Goal: Task Accomplishment & Management: Manage account settings

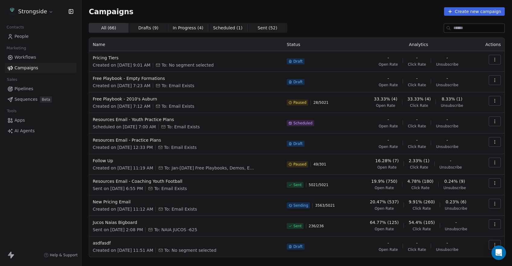
click at [21, 36] on span "People" at bounding box center [22, 36] width 14 height 6
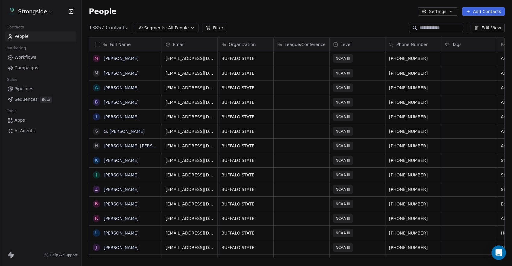
scroll to position [234, 431]
click at [483, 14] on button "Add Contacts" at bounding box center [483, 11] width 43 height 8
click at [481, 35] on span "Import from CSV" at bounding box center [482, 34] width 35 height 6
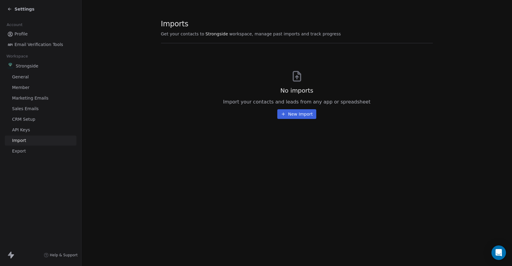
click at [294, 116] on button "New Import" at bounding box center [296, 114] width 39 height 10
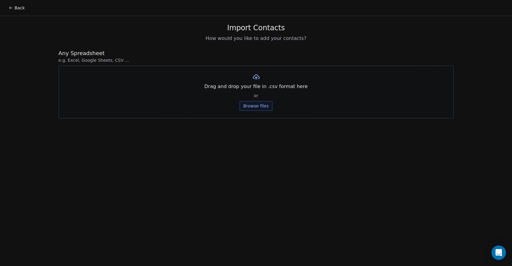
click at [252, 112] on div "Drag and drop your file in .csv format here or Browse files" at bounding box center [256, 92] width 395 height 53
click at [252, 108] on button "Browse files" at bounding box center [256, 106] width 33 height 10
click at [257, 90] on button "Upload" at bounding box center [256, 89] width 22 height 10
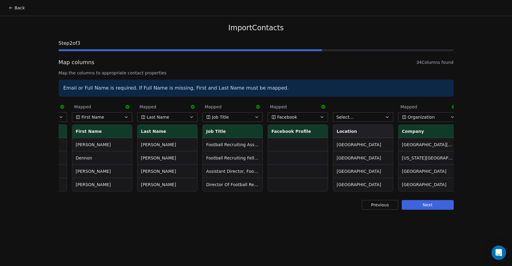
scroll to position [0, 121]
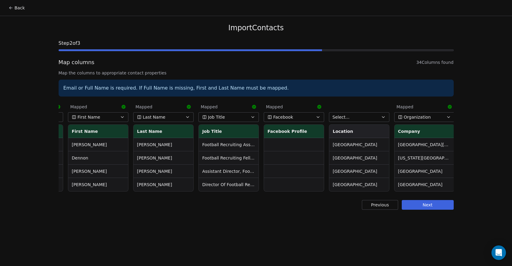
click at [320, 106] on icon at bounding box center [319, 107] width 4 height 4
click at [345, 116] on span "Select..." at bounding box center [341, 117] width 17 height 6
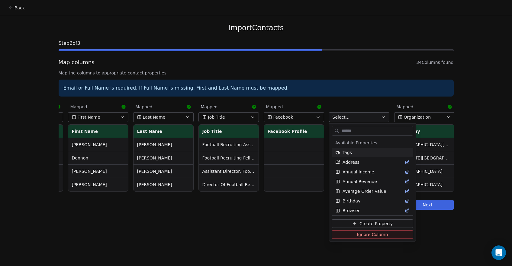
click at [345, 116] on html "Back Import Contacts Step 2 of 3 Map columns 34 Columns found Map the columns t…" at bounding box center [256, 133] width 512 height 266
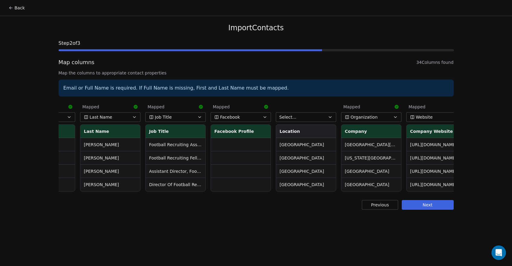
scroll to position [0, 179]
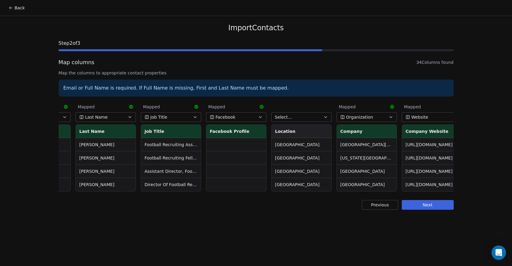
click at [318, 116] on button "Select..." at bounding box center [301, 117] width 60 height 10
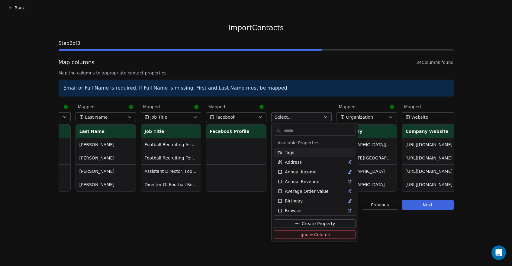
click at [317, 117] on html "Back Import Contacts Step 2 of 3 Map columns 34 Columns found Map the columns t…" at bounding box center [256, 133] width 512 height 266
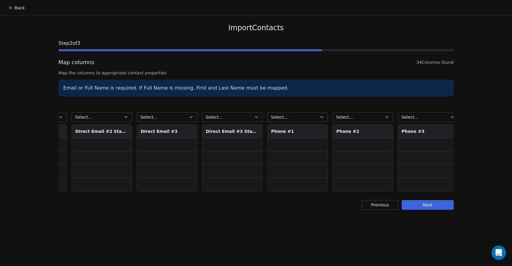
scroll to position [0, 1618]
click at [297, 115] on button "Select..." at bounding box center [299, 117] width 60 height 10
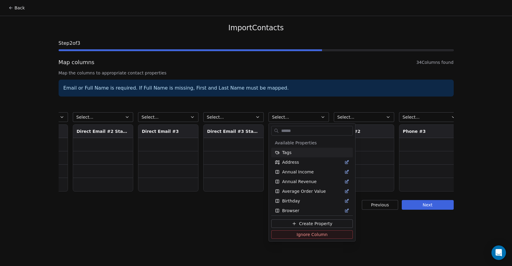
click at [300, 107] on html "Back Import Contacts Step 2 of 3 Map columns 34 Columns found Map the columns t…" at bounding box center [256, 133] width 512 height 266
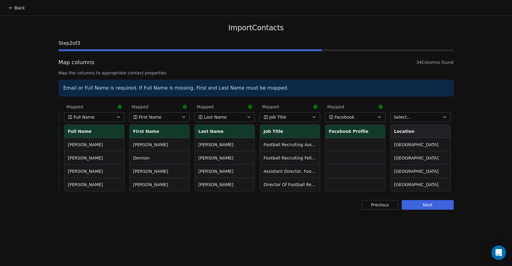
scroll to position [0, 66]
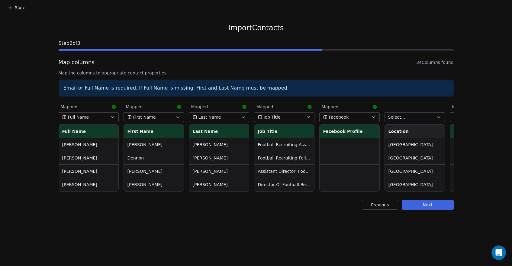
click at [358, 118] on button "Facebook" at bounding box center [349, 117] width 60 height 10
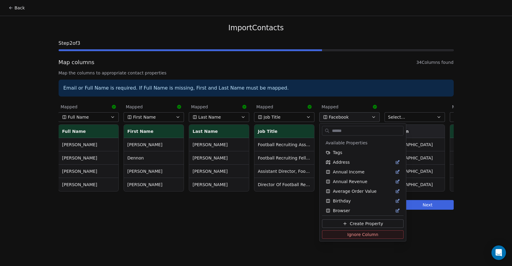
scroll to position [118, 0]
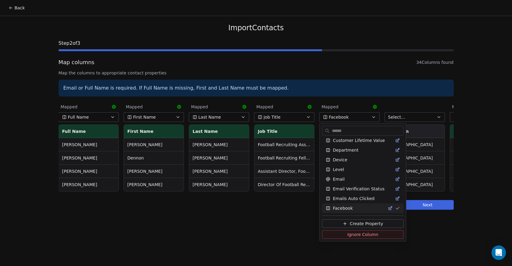
click at [358, 110] on html "Back Import Contacts Step 2 of 3 Map columns 34 Columns found Map the columns t…" at bounding box center [256, 133] width 512 height 266
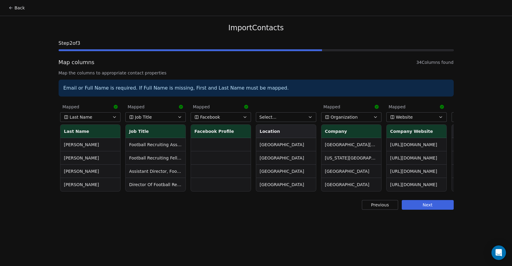
scroll to position [0, 195]
click at [219, 116] on button "Facebook" at bounding box center [220, 117] width 60 height 10
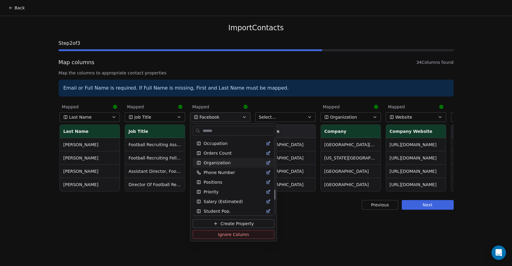
scroll to position [396, 0]
click at [215, 170] on span "Phone Number" at bounding box center [219, 173] width 31 height 6
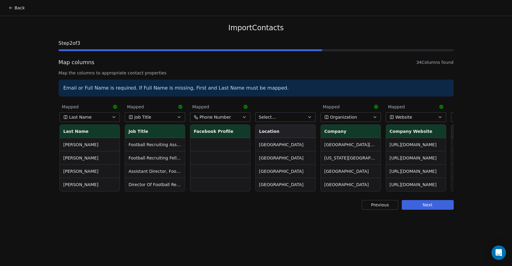
click at [240, 117] on button "Phone Number" at bounding box center [220, 117] width 60 height 10
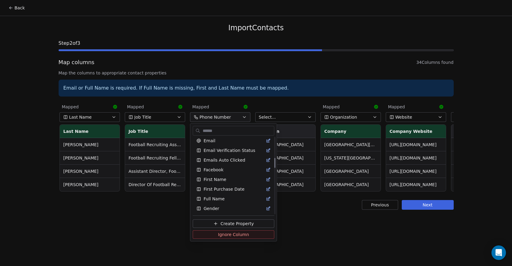
scroll to position [156, 0]
click at [223, 173] on div "Facebook" at bounding box center [234, 170] width 82 height 10
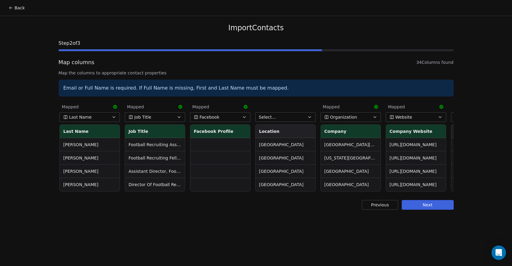
click at [245, 108] on icon at bounding box center [246, 107] width 4 height 4
click at [266, 116] on span "Select..." at bounding box center [267, 117] width 17 height 6
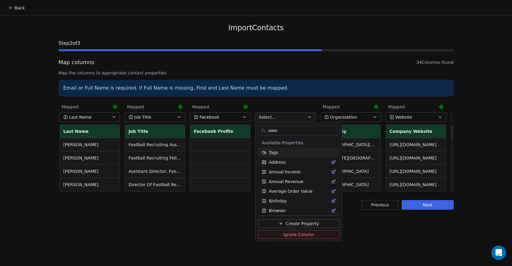
click at [267, 118] on html "Back Import Contacts Step 2 of 3 Map columns 34 Columns found Map the columns t…" at bounding box center [256, 133] width 512 height 266
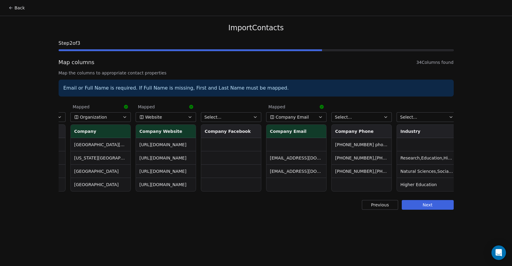
scroll to position [0, 467]
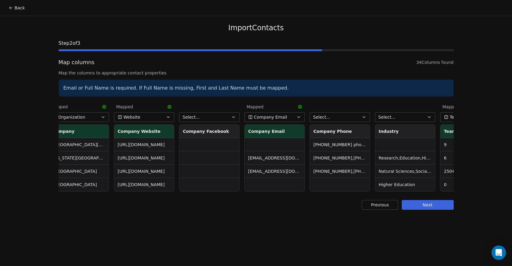
click at [350, 116] on button "Select..." at bounding box center [340, 117] width 60 height 10
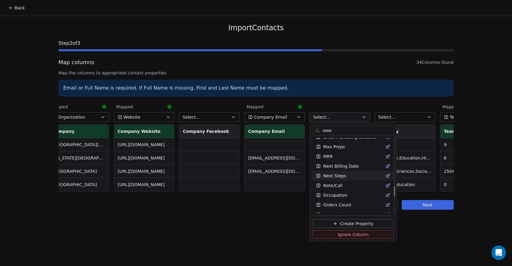
scroll to position [382, 0]
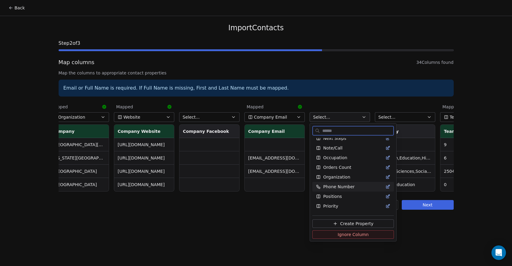
click at [339, 187] on span "Phone Number" at bounding box center [338, 186] width 31 height 6
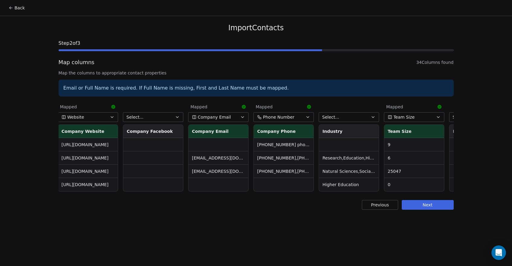
scroll to position [0, 524]
click at [351, 117] on button "Select..." at bounding box center [348, 117] width 60 height 10
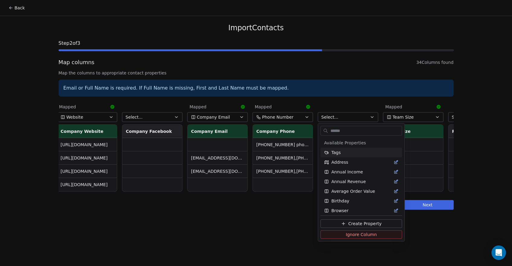
click at [352, 110] on html "Back Import Contacts Step 2 of 3 Map columns 34 Columns found Map the columns t…" at bounding box center [256, 133] width 512 height 266
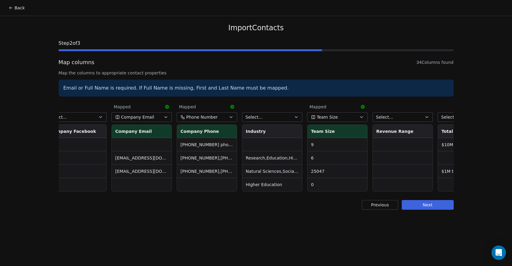
scroll to position [0, 601]
click at [346, 118] on button "Team Size" at bounding box center [336, 117] width 60 height 10
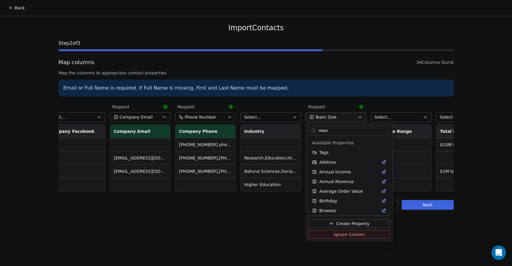
scroll to position [438, 0]
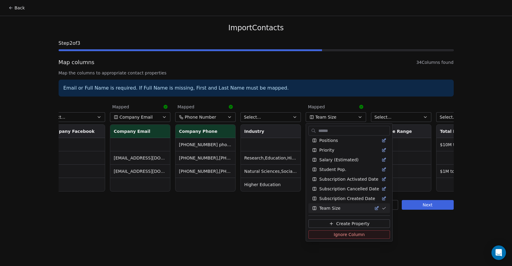
click at [345, 111] on html "Back Import Contacts Step 2 of 3 Map columns 34 Columns found Map the columns t…" at bounding box center [256, 133] width 512 height 266
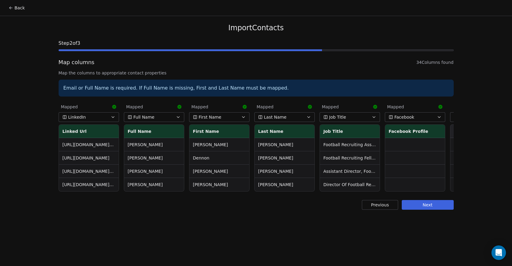
scroll to position [0, 0]
click at [432, 207] on button "Next" at bounding box center [428, 205] width 52 height 10
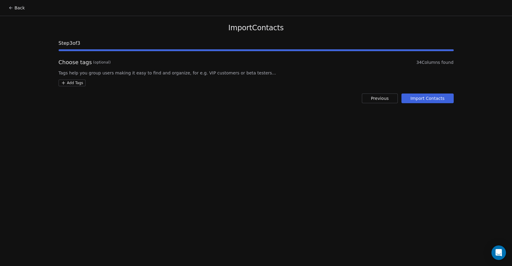
click at [62, 83] on html "Back Import Contacts Step 3 of 3 Choose tags (optional) 34 Columns found Tags h…" at bounding box center [256, 133] width 512 height 266
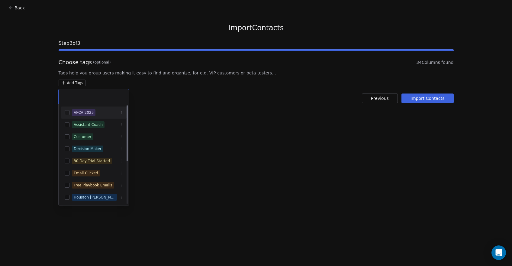
click at [72, 85] on html "Back Import Contacts Step 3 of 3 Choose tags (optional) 34 Columns found Tags h…" at bounding box center [256, 133] width 512 height 266
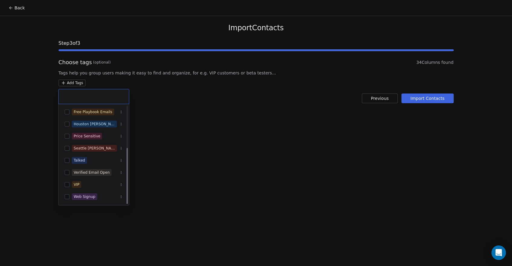
scroll to position [73, 0]
click at [193, 129] on html "Back Import Contacts Step 3 of 3 Choose tags (optional) 34 Columns found Tags h…" at bounding box center [256, 133] width 512 height 266
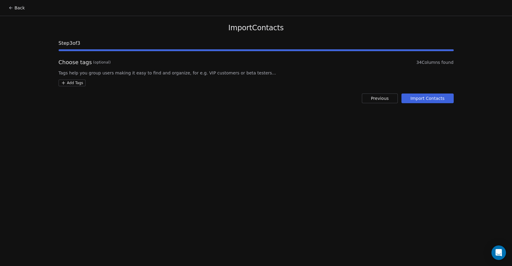
click at [414, 100] on button "Import Contacts" at bounding box center [428, 98] width 52 height 10
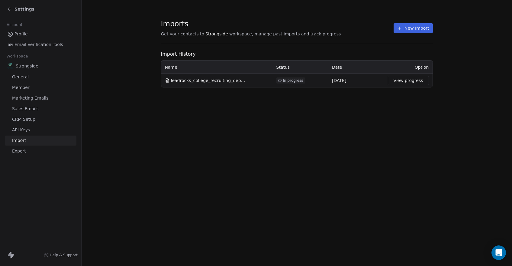
click at [402, 79] on button "View progress" at bounding box center [408, 81] width 41 height 10
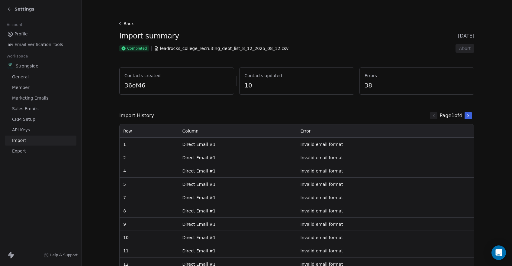
click at [30, 76] on link "General" at bounding box center [41, 77] width 72 height 10
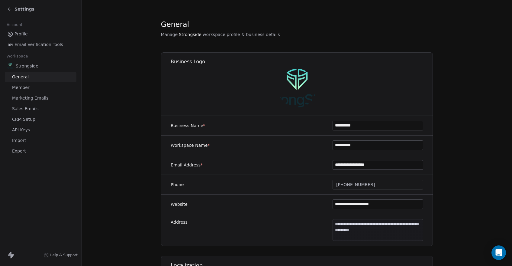
click at [26, 35] on span "Profile" at bounding box center [21, 34] width 13 height 6
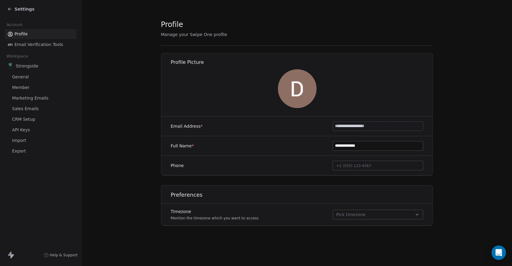
click at [16, 9] on span "Settings" at bounding box center [25, 9] width 20 height 6
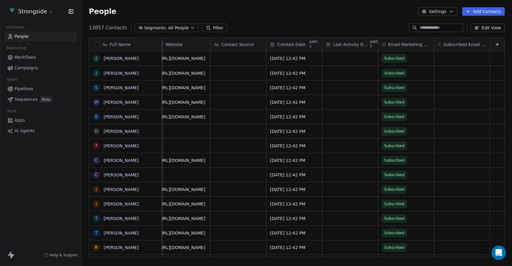
click at [293, 47] on span "Created Date" at bounding box center [291, 44] width 28 height 6
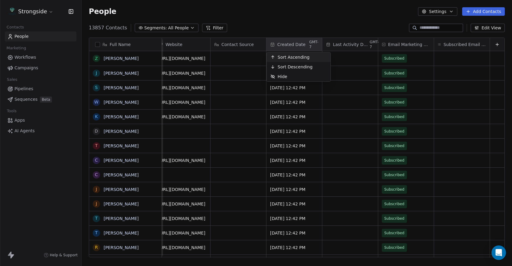
click at [292, 57] on span "Sort Ascending" at bounding box center [294, 57] width 32 height 6
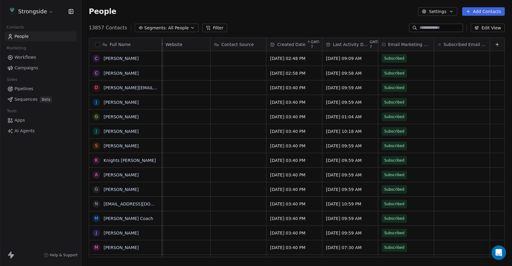
scroll to position [0, 455]
click at [297, 45] on span "Created Date" at bounding box center [291, 44] width 28 height 6
click at [296, 65] on span "Sort Descending" at bounding box center [295, 67] width 35 height 6
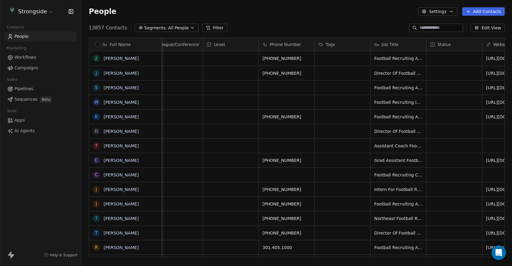
scroll to position [0, 0]
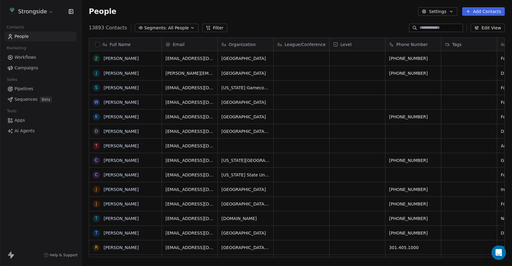
click at [190, 29] on icon "button" at bounding box center [192, 27] width 5 height 5
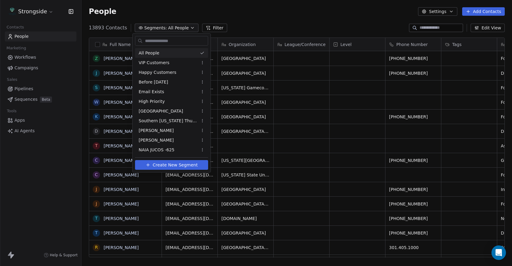
click at [189, 29] on html "Strongside Contacts People Marketing Workflows Campaigns Sales Pipelines Sequen…" at bounding box center [256, 133] width 512 height 266
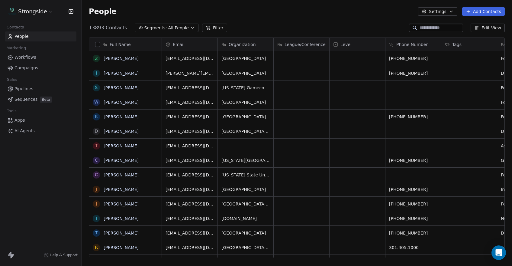
click at [190, 29] on icon "button" at bounding box center [192, 27] width 5 height 5
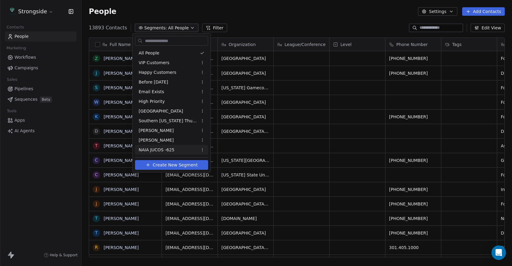
click at [178, 165] on span "Create New Segment" at bounding box center [175, 165] width 45 height 6
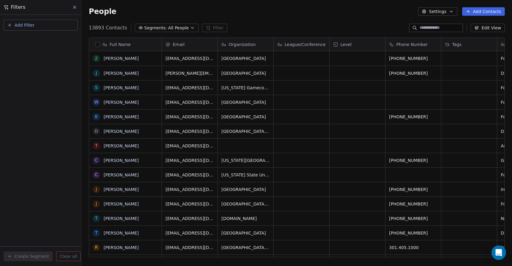
click at [155, 25] on span "Segments:" at bounding box center [155, 28] width 23 height 6
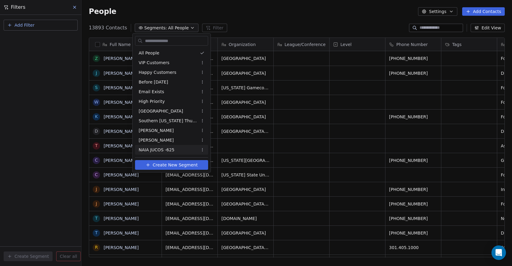
click at [173, 164] on span "Create New Segment" at bounding box center [175, 165] width 45 height 6
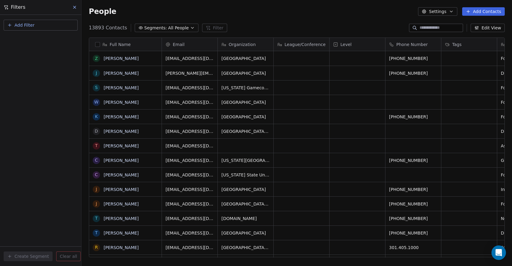
click at [44, 29] on button "Add Filter" at bounding box center [41, 25] width 74 height 11
click at [36, 41] on span "Contact properties" at bounding box center [29, 39] width 39 height 6
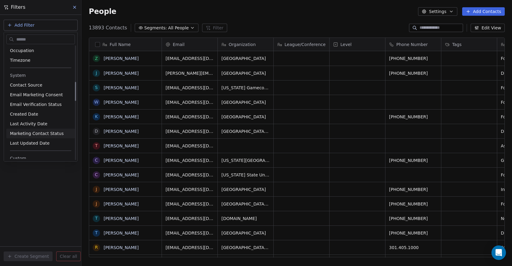
scroll to position [211, 0]
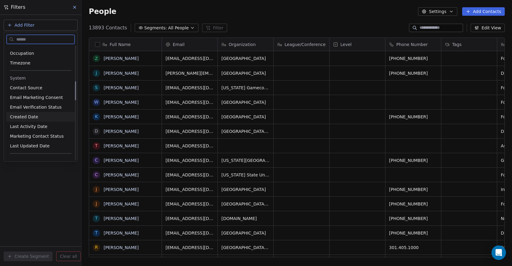
click at [34, 117] on span "Created Date" at bounding box center [24, 117] width 28 height 6
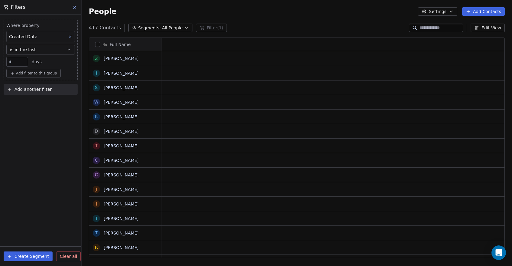
scroll to position [234, 431]
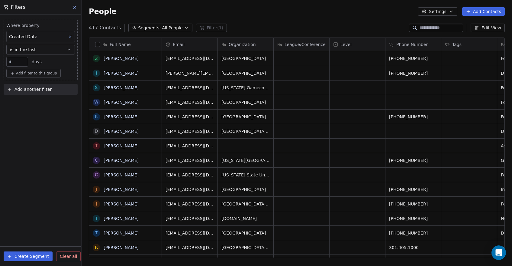
click at [27, 53] on button "is in the last" at bounding box center [40, 50] width 69 height 10
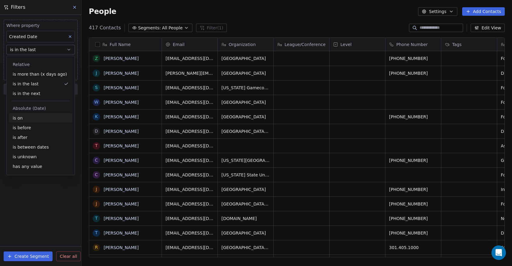
click at [33, 117] on div "is on" at bounding box center [40, 118] width 63 height 10
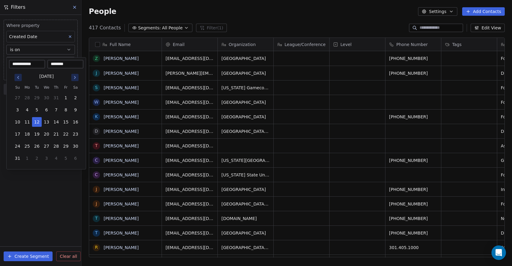
click at [32, 65] on body "Strongside Contacts People Marketing Workflows Campaigns Sales Pipelines Sequen…" at bounding box center [256, 133] width 512 height 266
click at [39, 119] on button "12" at bounding box center [37, 122] width 10 height 10
click at [31, 180] on html "Strongside Contacts People Marketing Workflows Campaigns Sales Pipelines Sequen…" at bounding box center [256, 133] width 512 height 266
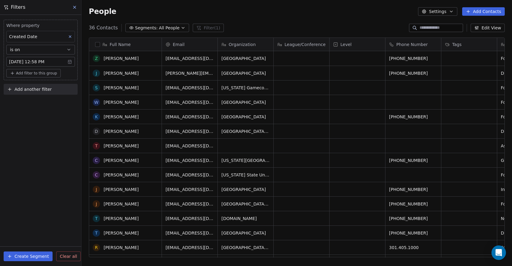
scroll to position [-1, 0]
click at [63, 64] on body "Strongside Contacts People Marketing Workflows Campaigns Sales Pipelines Sequen…" at bounding box center [256, 133] width 512 height 266
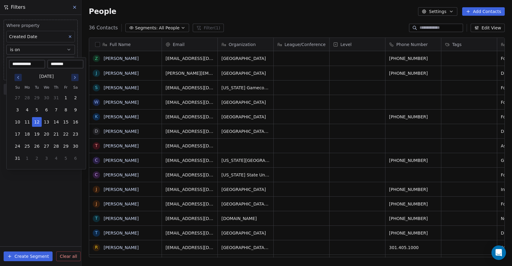
click at [69, 63] on input "********" at bounding box center [66, 64] width 34 height 6
click at [59, 186] on html "Strongside Contacts People Marketing Workflows Campaigns Sales Pipelines Sequen…" at bounding box center [256, 133] width 512 height 266
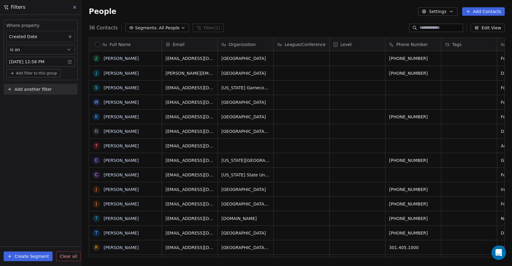
click at [99, 45] on button "button" at bounding box center [97, 44] width 5 height 5
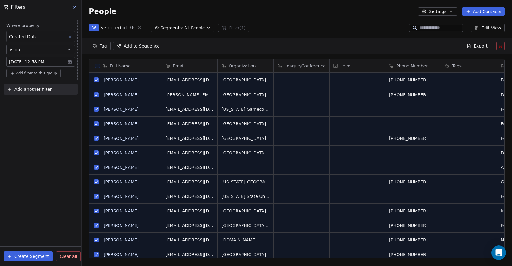
click at [129, 45] on span "Add to Sequence" at bounding box center [142, 46] width 36 height 6
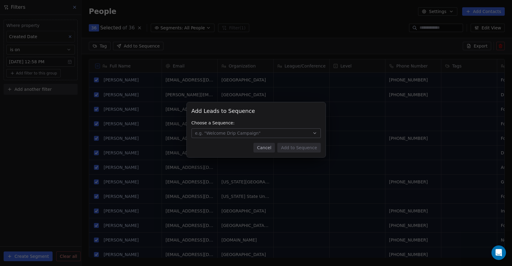
click at [271, 135] on button "e.g. "Welcome Drip Campaign"" at bounding box center [256, 133] width 129 height 10
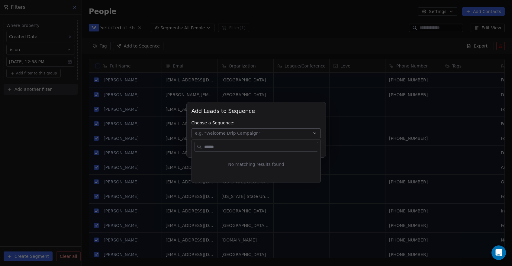
click at [271, 126] on div "Add Leads to Sequence Add Leads to Sequence Choose a Sequence: e.g. "Welcome Dr…" at bounding box center [256, 132] width 512 height 81
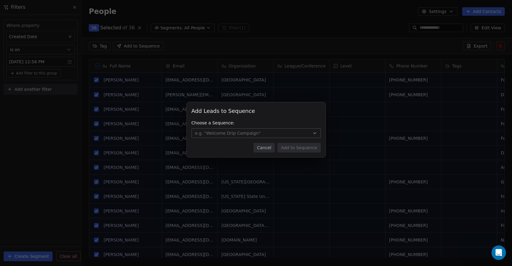
click at [270, 149] on button "Cancel" at bounding box center [264, 148] width 21 height 10
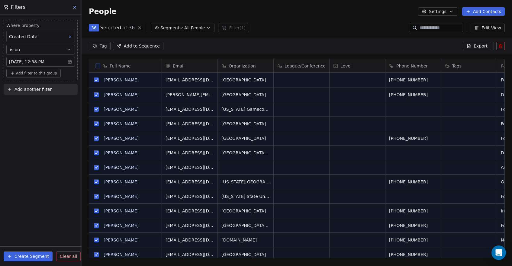
click at [480, 13] on button "Add Contacts" at bounding box center [483, 11] width 43 height 8
click at [375, 17] on html "Strongside Contacts People Marketing Workflows Campaigns Sales Pipelines Sequen…" at bounding box center [256, 133] width 512 height 266
click at [35, 256] on button "Create Segment" at bounding box center [28, 256] width 49 height 10
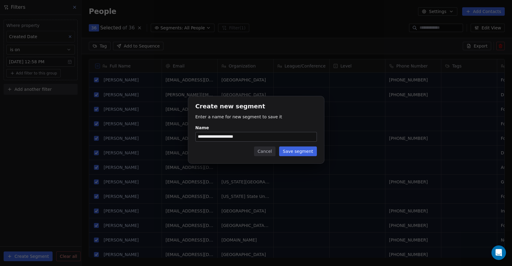
type input "**********"
click at [293, 153] on button "Save segment" at bounding box center [297, 151] width 37 height 10
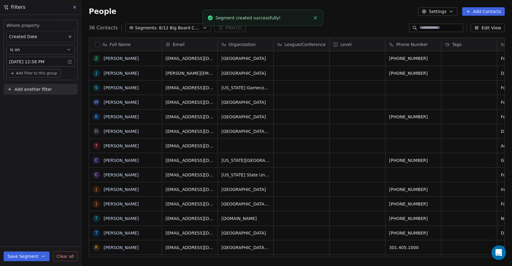
scroll to position [234, 431]
click at [306, 21] on div "People Settings Add Contacts" at bounding box center [297, 11] width 431 height 23
click at [78, 9] on button at bounding box center [74, 7] width 9 height 8
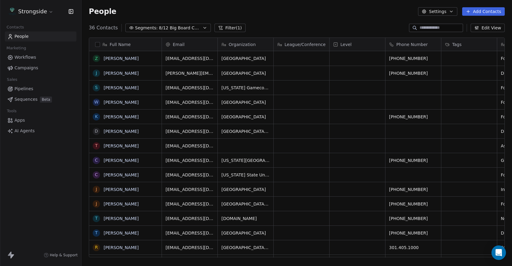
click at [204, 29] on button "Segments: 8/12 Big Board Contacts" at bounding box center [168, 28] width 86 height 8
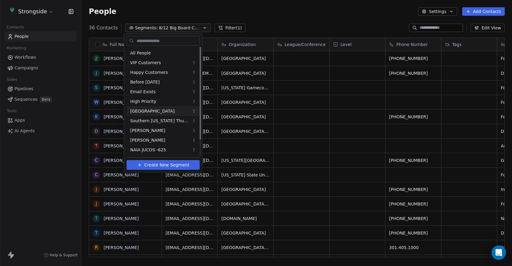
scroll to position [0, 0]
click at [156, 53] on div "All People" at bounding box center [163, 53] width 73 height 10
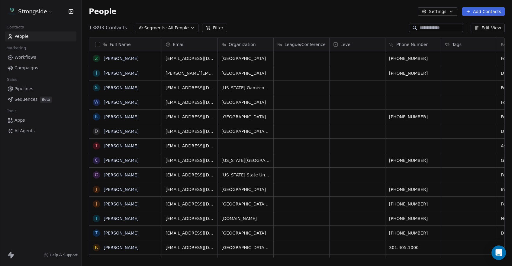
click at [256, 45] on div "Organization" at bounding box center [245, 44] width 47 height 6
click at [197, 44] on html "Strongside Contacts People Marketing Workflows Campaigns Sales Pipelines Sequen…" at bounding box center [256, 133] width 512 height 266
click at [122, 46] on span "Full Name" at bounding box center [120, 44] width 21 height 6
click at [122, 45] on html "Strongside Contacts People Marketing Workflows Campaigns Sales Pipelines Sequen…" at bounding box center [256, 133] width 512 height 266
click at [26, 67] on span "Campaigns" at bounding box center [27, 68] width 24 height 6
